Goal: Complete application form

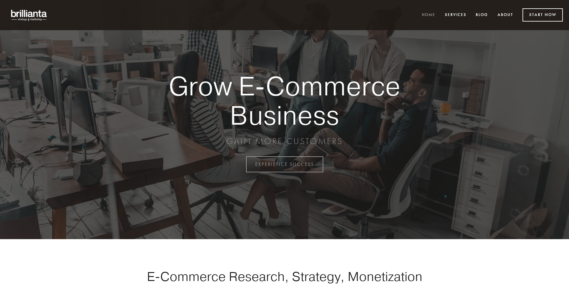
scroll to position [1614, 0]
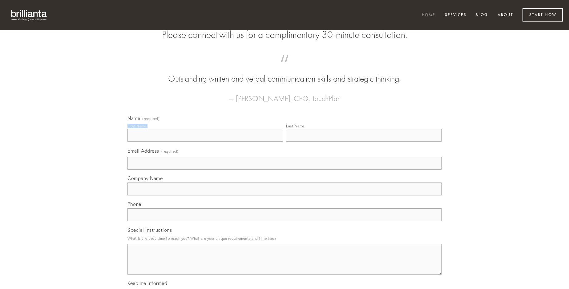
type input "[PERSON_NAME] I"
click at [364, 142] on input "Last Name" at bounding box center [363, 135] width 155 height 13
type input "[PERSON_NAME] I"
click at [285, 170] on input "Email Address (required)" at bounding box center [284, 163] width 314 height 13
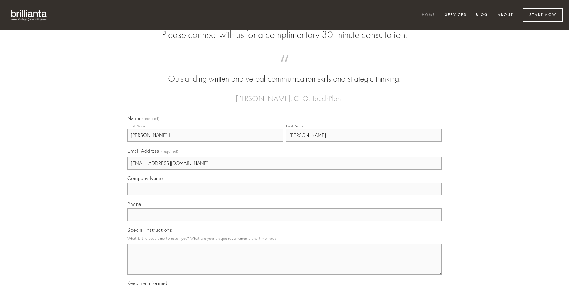
type input "[EMAIL_ADDRESS][DOMAIN_NAME]"
click at [285, 196] on input "Company Name" at bounding box center [284, 189] width 314 height 13
type input "arcus"
click at [285, 221] on input "text" at bounding box center [284, 214] width 314 height 13
click at [285, 265] on textarea "Special Instructions" at bounding box center [284, 259] width 314 height 31
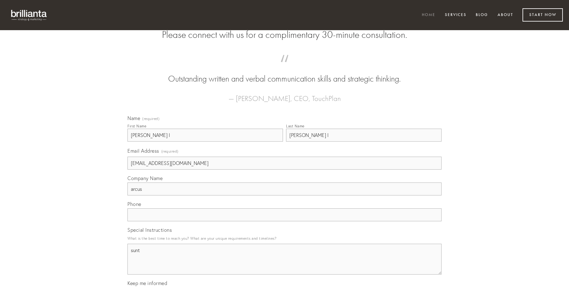
type textarea "sunt"
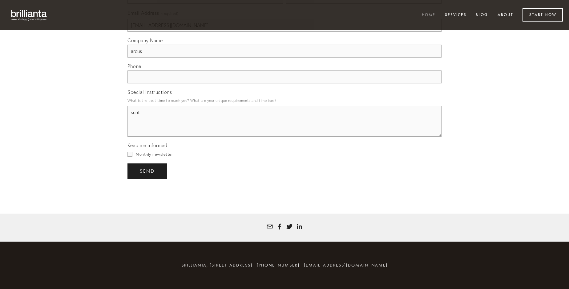
click at [148, 171] on span "send" at bounding box center [147, 171] width 15 height 6
